Goal: Find specific page/section: Find specific page/section

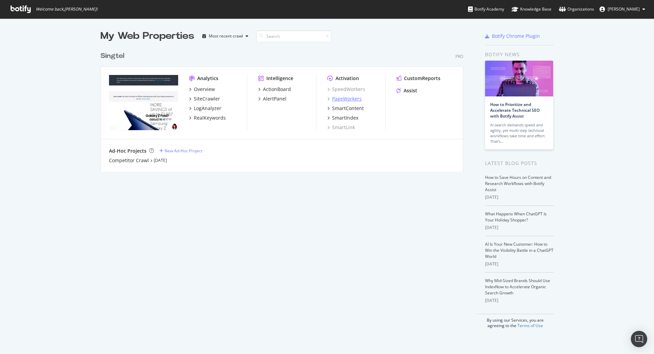
scroll to position [349, 643]
click at [335, 102] on div "PageWorkers" at bounding box center [347, 98] width 30 height 7
